Goal: Task Accomplishment & Management: Manage account settings

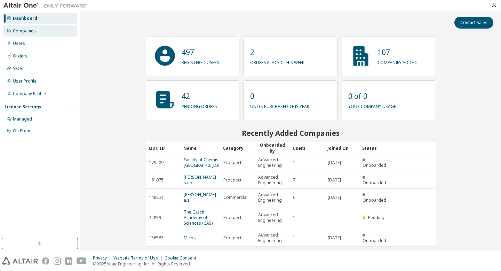
click at [46, 34] on div "Companies" at bounding box center [40, 30] width 74 height 11
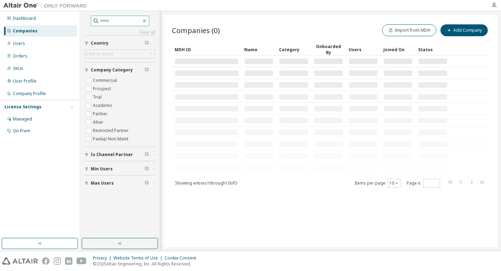
click at [122, 19] on input "text" at bounding box center [121, 20] width 42 height 7
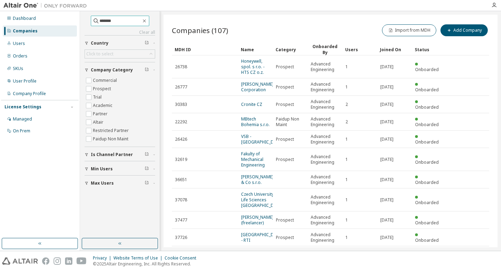
type input "*******"
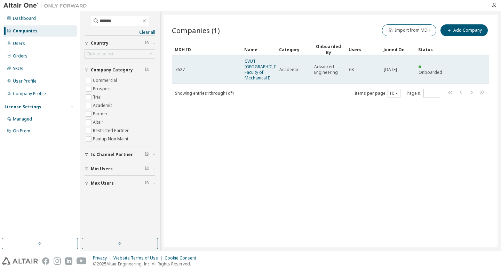
click at [237, 80] on td "7627" at bounding box center [207, 69] width 70 height 29
click at [254, 78] on link "CVUT Czech Technical University Faculty of Mechanical E" at bounding box center [266, 69] width 42 height 23
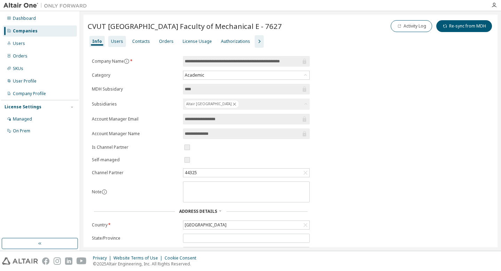
click at [114, 44] on div "Users" at bounding box center [117, 42] width 12 height 6
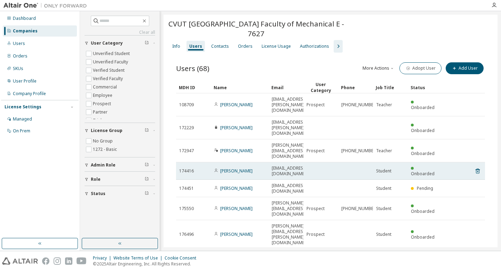
scroll to position [6, 0]
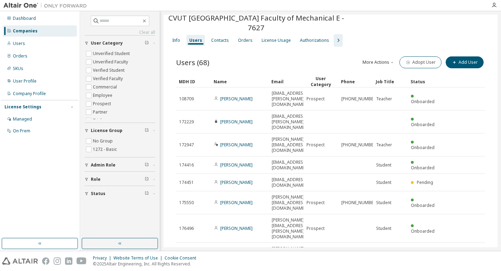
click at [390, 262] on div "100" at bounding box center [408, 263] width 56 height 8
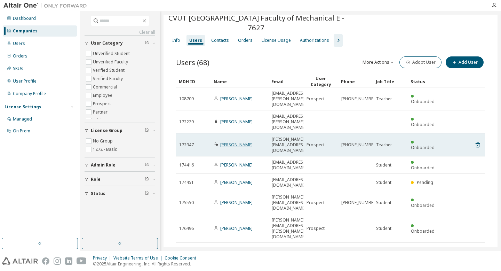
click at [229, 142] on link "Pavel Novak" at bounding box center [236, 145] width 32 height 6
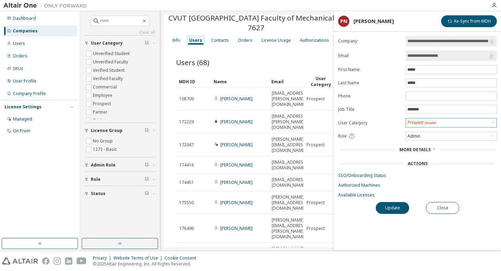
click at [434, 122] on span "(Invalid)" at bounding box center [431, 122] width 12 height 5
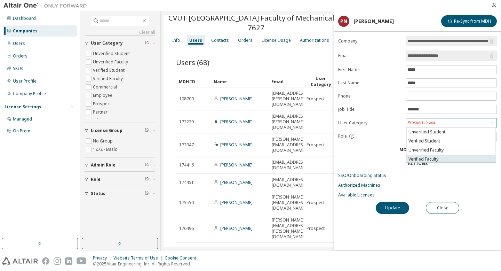
click at [436, 158] on li "Verified Faculty" at bounding box center [451, 159] width 89 height 9
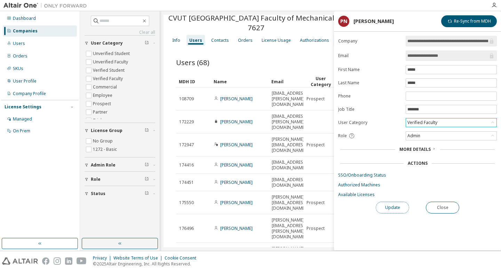
click at [392, 206] on button "Update" at bounding box center [392, 208] width 33 height 12
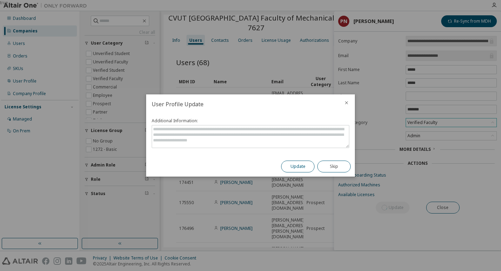
click at [297, 167] on button "Update" at bounding box center [297, 166] width 33 height 12
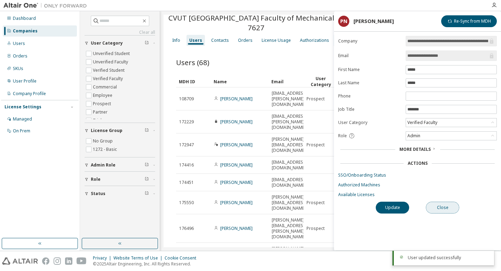
click at [445, 208] on button "Close" at bounding box center [442, 208] width 33 height 12
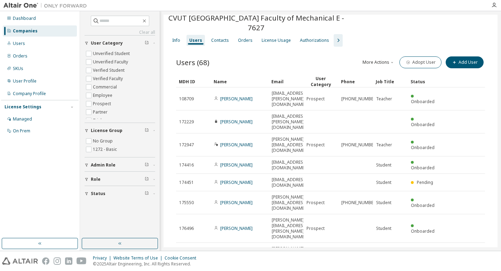
scroll to position [2, 0]
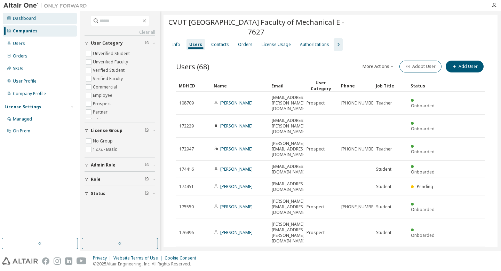
click at [19, 19] on div "Dashboard" at bounding box center [24, 19] width 23 height 6
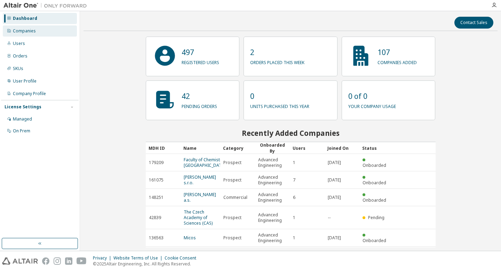
click at [26, 34] on div "Companies" at bounding box center [40, 30] width 74 height 11
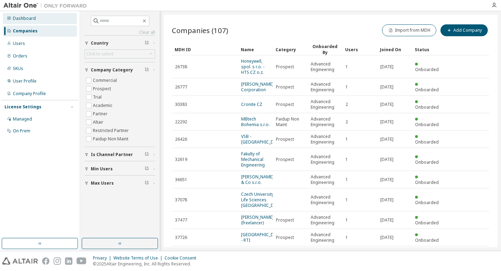
click at [9, 18] on icon at bounding box center [9, 18] width 4 height 4
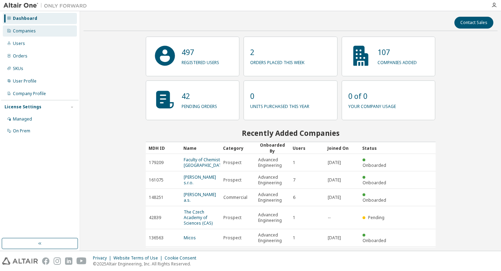
click at [27, 32] on div "Companies" at bounding box center [24, 31] width 23 height 6
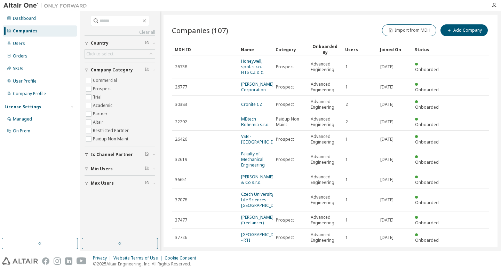
click at [116, 19] on input "text" at bounding box center [121, 20] width 42 height 7
type input "*******"
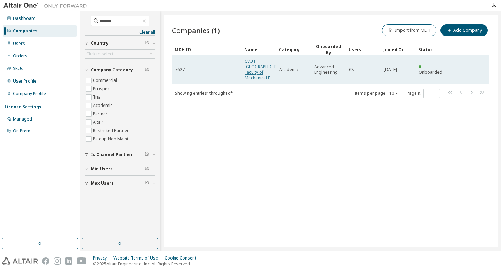
click at [248, 78] on link "CVUT Czech Technical University Faculty of Mechanical E" at bounding box center [266, 69] width 42 height 23
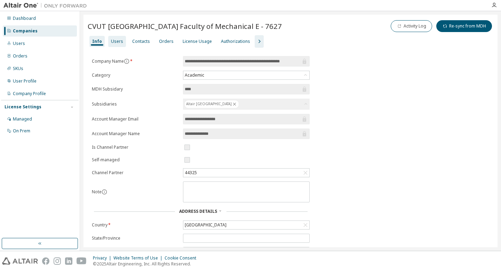
click at [121, 45] on div "Users" at bounding box center [117, 41] width 18 height 11
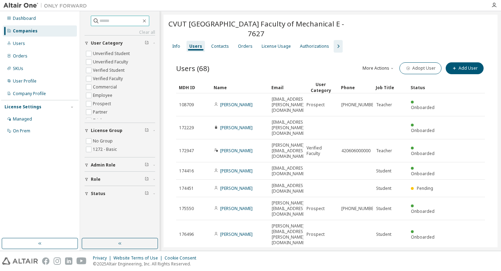
drag, startPoint x: 183, startPoint y: 31, endPoint x: 98, endPoint y: 22, distance: 85.4
click at [98, 22] on div "Clear all Status Role Admin Role License Group No Group 1272 - Basic User Categ…" at bounding box center [290, 130] width 421 height 239
click at [168, 23] on span "CVUT Czech Technical University Faculty of Mechanical E - 7627" at bounding box center [256, 28] width 177 height 19
drag, startPoint x: 169, startPoint y: 24, endPoint x: 280, endPoint y: 36, distance: 111.3
click at [280, 36] on span "CVUT Czech Technical University Faculty of Mechanical E - 7627" at bounding box center [256, 28] width 177 height 19
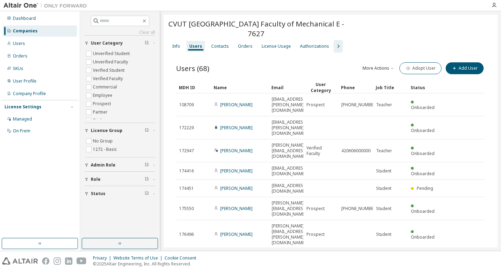
copy span "CVUT Czech Technical University Faculty of Mechanical E - 7627"
